Goal: Check status: Check status

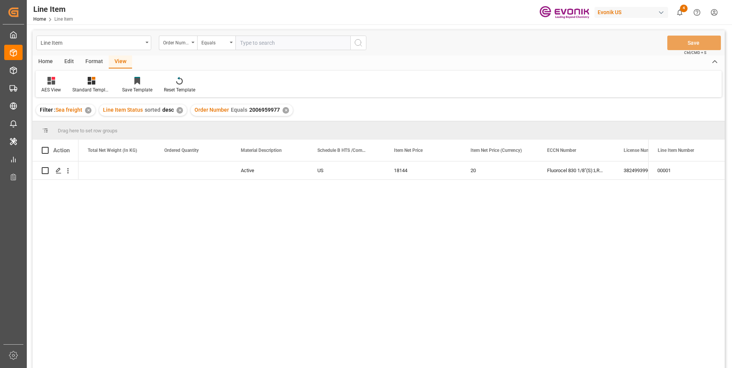
scroll to position [0, 306]
click at [269, 42] on input "text" at bounding box center [292, 43] width 115 height 15
paste input "2007114585"
type input "2007114585"
click at [357, 42] on icon "search button" at bounding box center [358, 42] width 9 height 9
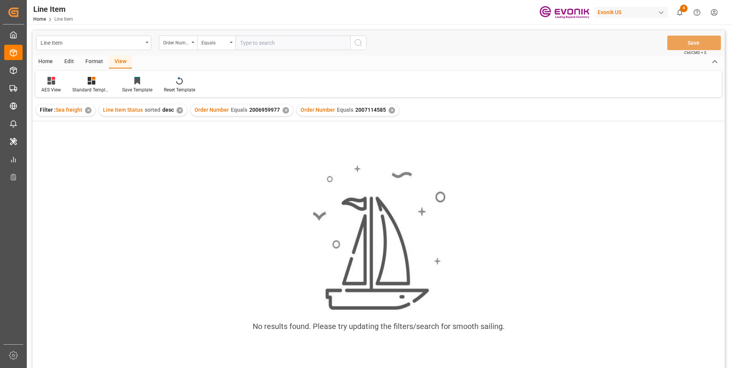
click at [284, 110] on div "✕" at bounding box center [285, 110] width 7 height 7
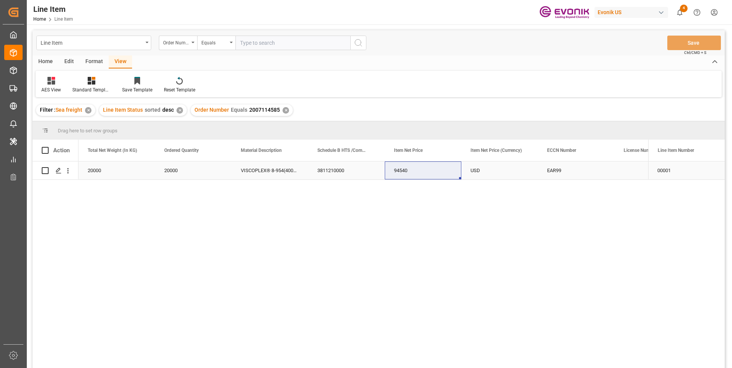
click at [338, 171] on div "3811210000" at bounding box center [346, 170] width 77 height 18
click at [429, 174] on div "94540" at bounding box center [423, 170] width 77 height 18
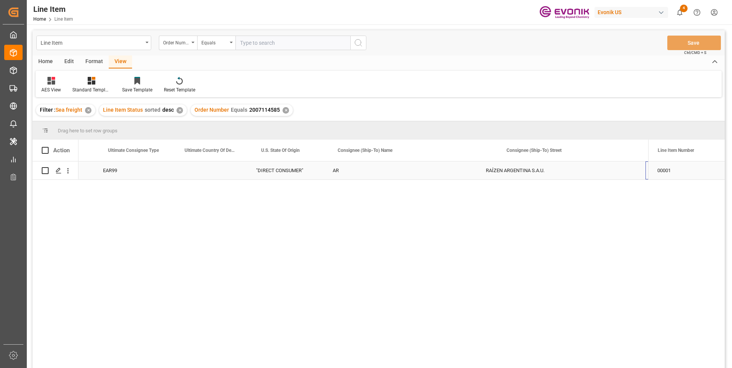
scroll to position [0, 898]
click at [351, 174] on div "RAÍZEN ARGENTINA S.A.U." at bounding box center [412, 170] width 169 height 18
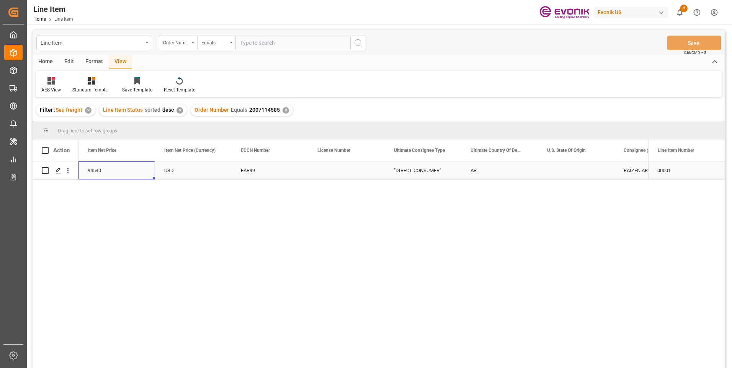
scroll to position [0, 536]
click at [181, 170] on div "94540" at bounding box center [193, 170] width 77 height 18
click at [108, 173] on div "20000" at bounding box center [116, 170] width 77 height 18
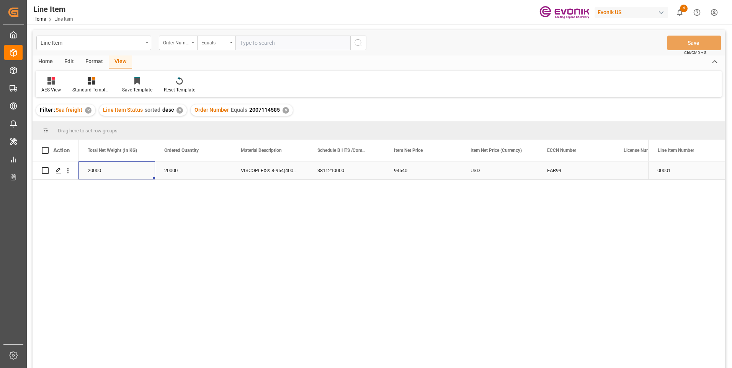
click at [398, 170] on div "94540" at bounding box center [423, 170] width 77 height 18
click at [262, 43] on input "text" at bounding box center [292, 43] width 115 height 15
paste input "2007139202"
type input "2007139202"
click at [358, 44] on icon "search button" at bounding box center [358, 42] width 9 height 9
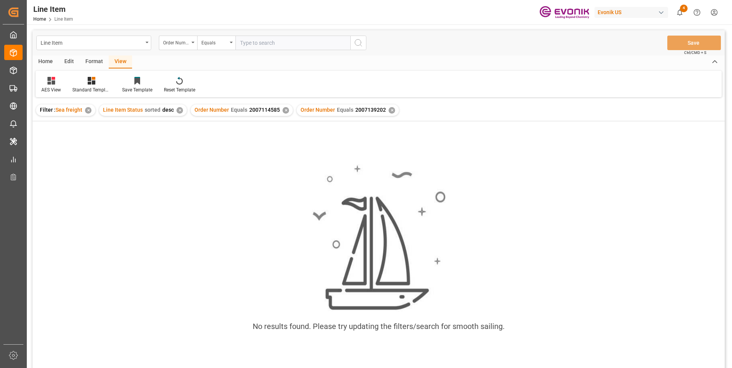
click at [282, 111] on div "✕" at bounding box center [285, 110] width 7 height 7
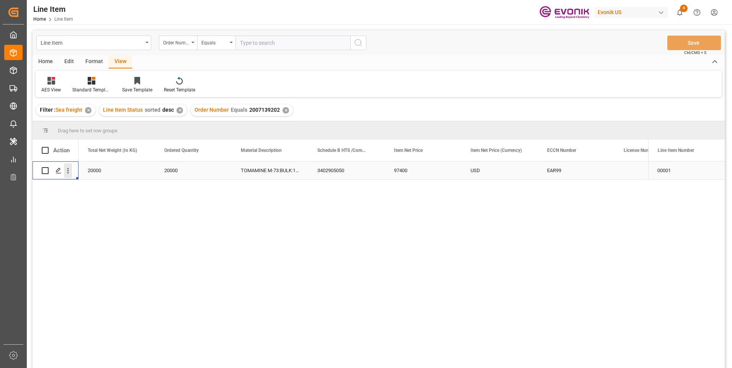
click at [65, 170] on icon "open menu" at bounding box center [68, 171] width 8 height 8
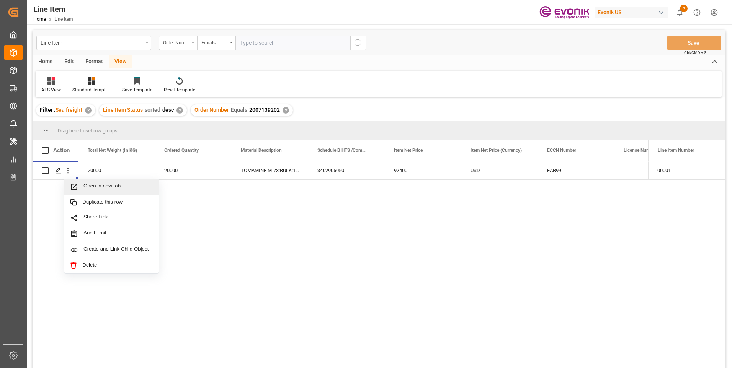
click at [293, 234] on div "Active US 20000 20000 TOMAMINE M-73:BULK:1:PP:P 3402905050 97400 USD EAR99 DIRE…" at bounding box center [362, 267] width 569 height 212
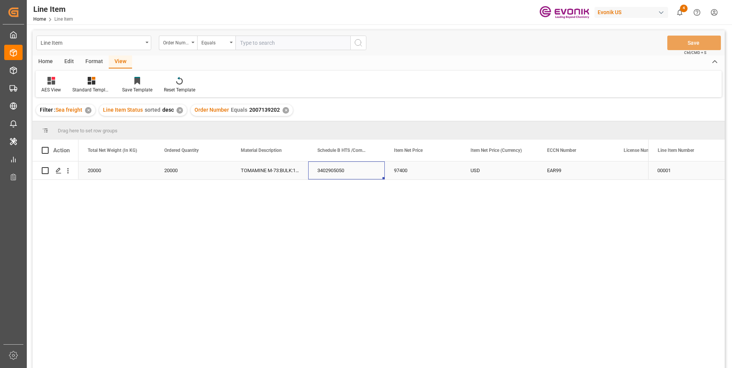
click at [331, 170] on div "3402905050" at bounding box center [346, 170] width 77 height 18
click at [403, 172] on div "97400" at bounding box center [423, 170] width 77 height 18
click at [322, 173] on div "3402905050" at bounding box center [346, 170] width 77 height 18
click at [132, 175] on div "20000" at bounding box center [116, 170] width 77 height 18
click at [406, 168] on div "97400" at bounding box center [423, 170] width 77 height 18
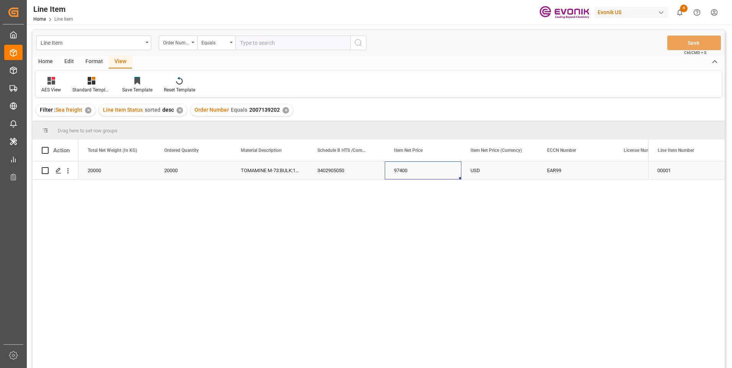
click at [163, 166] on div "20000" at bounding box center [193, 170] width 77 height 18
click at [121, 169] on div "20000" at bounding box center [116, 170] width 77 height 18
